Goal: Browse casually: Explore the website without a specific task or goal

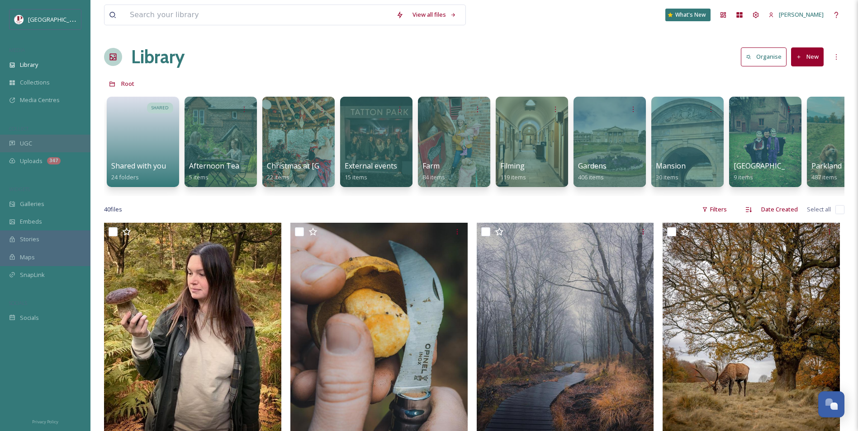
click at [46, 135] on div "UGC" at bounding box center [45, 144] width 90 height 18
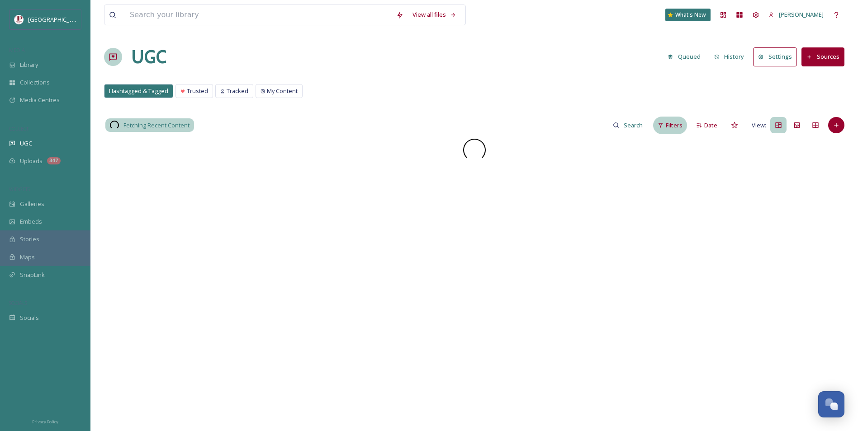
click at [668, 127] on span "Filters" at bounding box center [673, 125] width 17 height 9
click at [528, 236] on span "Scoring" at bounding box center [521, 234] width 20 height 9
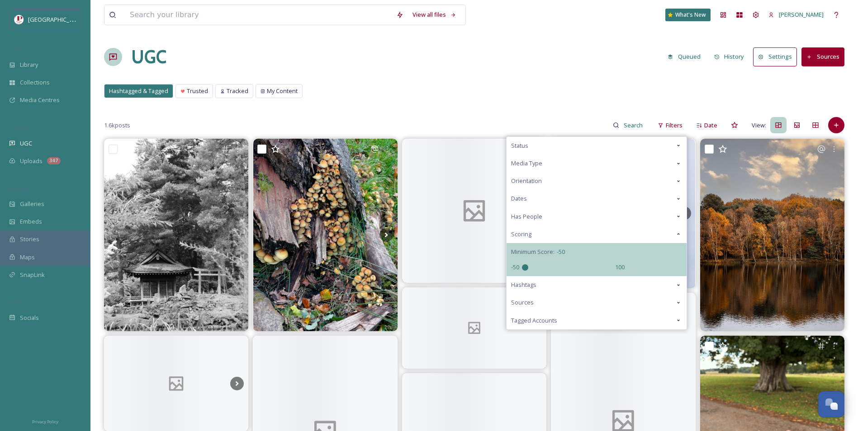
drag, startPoint x: 573, startPoint y: 270, endPoint x: 392, endPoint y: 255, distance: 181.9
type input "-50"
click at [522, 264] on input "range" at bounding box center [567, 267] width 90 height 6
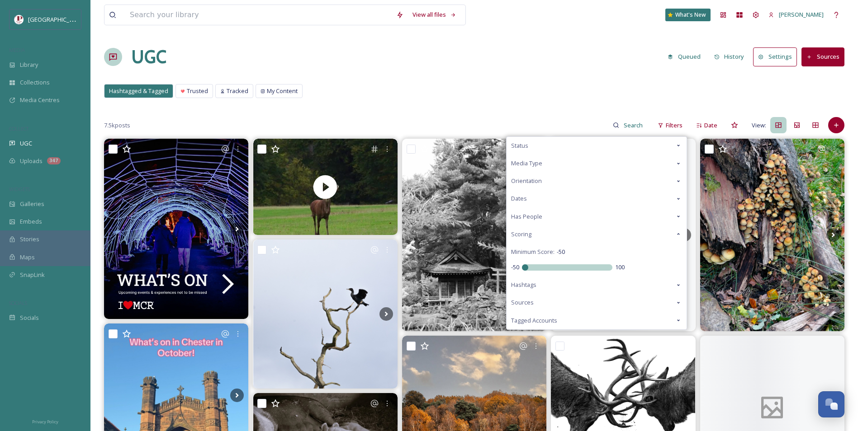
click at [524, 92] on div "Hashtagged & Tagged Trusted Tracked My Content Hashtagged & Tagged Trusted Trac…" at bounding box center [474, 93] width 740 height 19
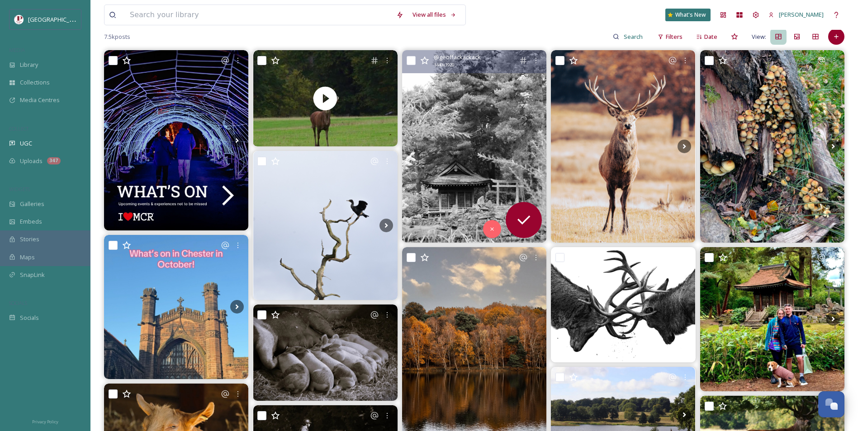
scroll to position [90, 0]
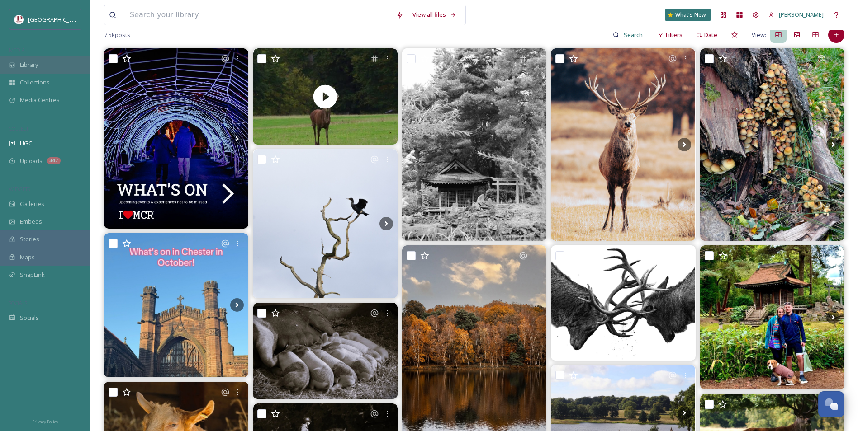
click at [60, 61] on div "Library" at bounding box center [45, 65] width 90 height 18
